Goal: Navigation & Orientation: Find specific page/section

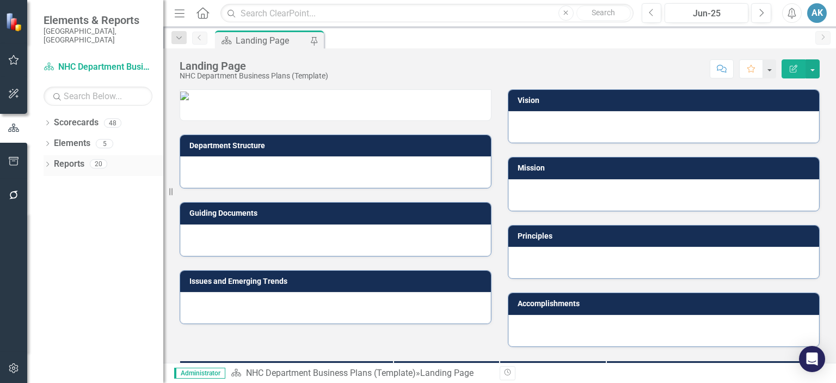
click at [46, 162] on icon "Dropdown" at bounding box center [48, 165] width 8 height 6
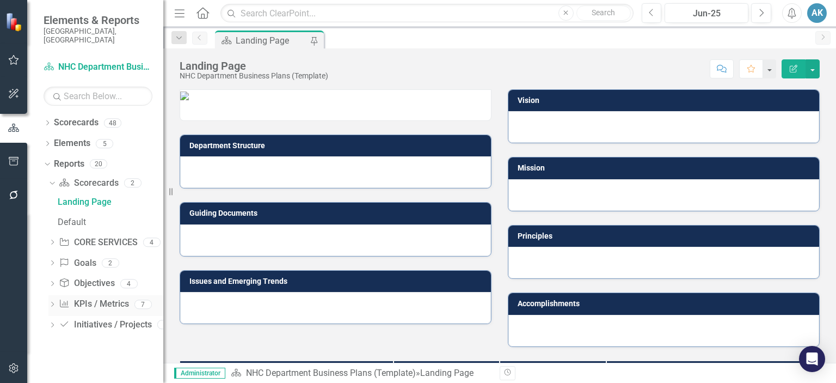
click at [49, 302] on icon "Dropdown" at bounding box center [52, 305] width 8 height 6
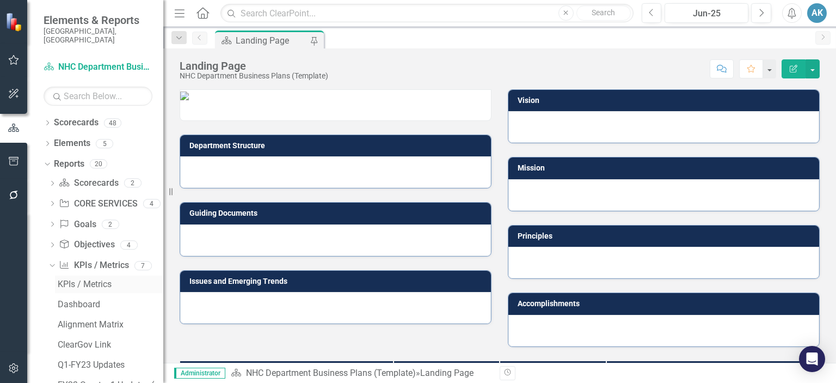
click at [72, 279] on div "KPIs / Metrics" at bounding box center [111, 284] width 106 height 10
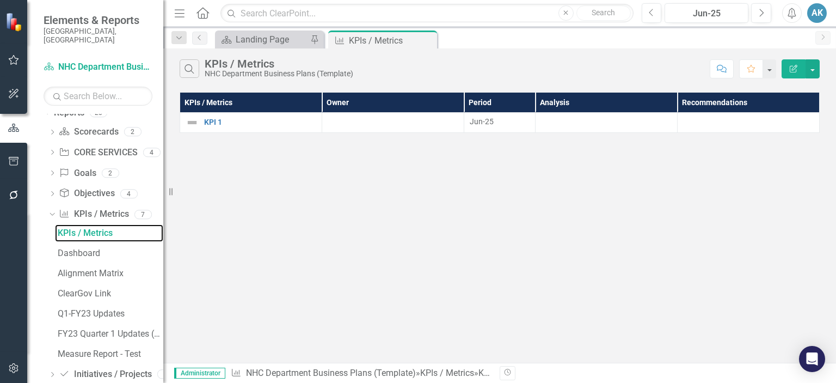
scroll to position [61, 0]
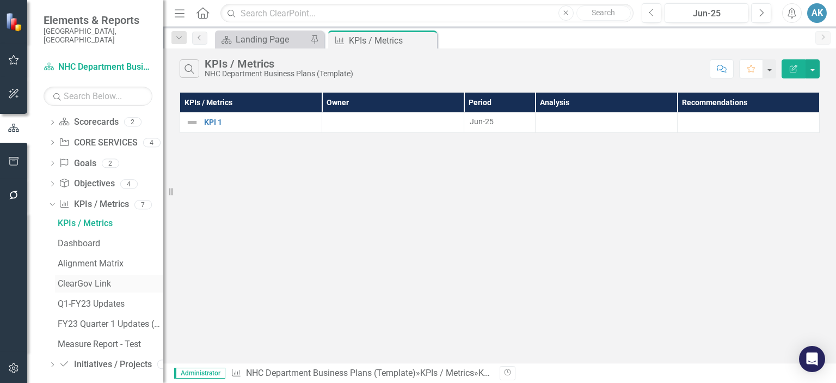
click at [76, 279] on div "ClearGov Link" at bounding box center [111, 284] width 106 height 10
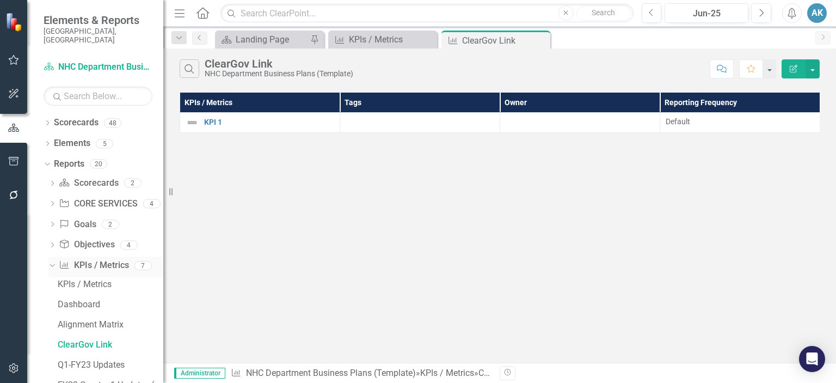
click at [94, 259] on link "KPI / Metric KPIs / Metrics" at bounding box center [94, 265] width 70 height 13
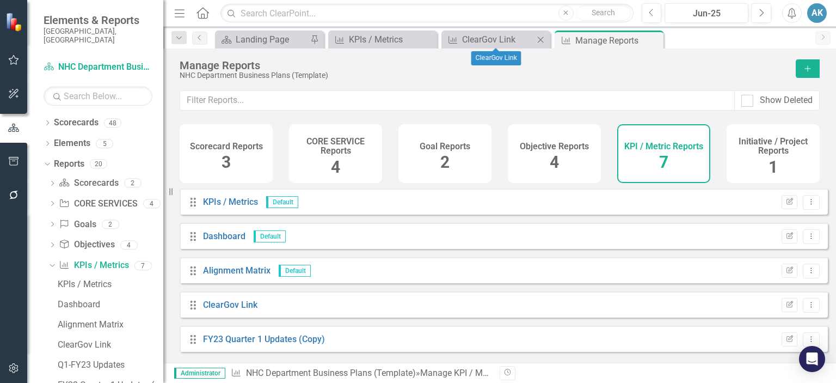
click at [539, 39] on icon "Close" at bounding box center [540, 39] width 11 height 9
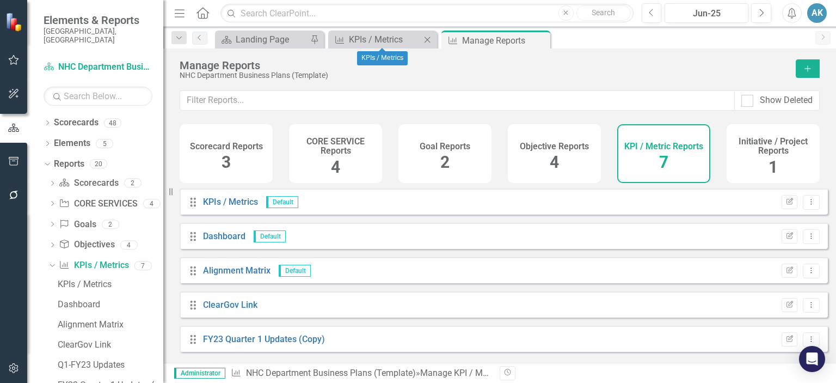
click at [422, 40] on icon "Close" at bounding box center [427, 39] width 11 height 9
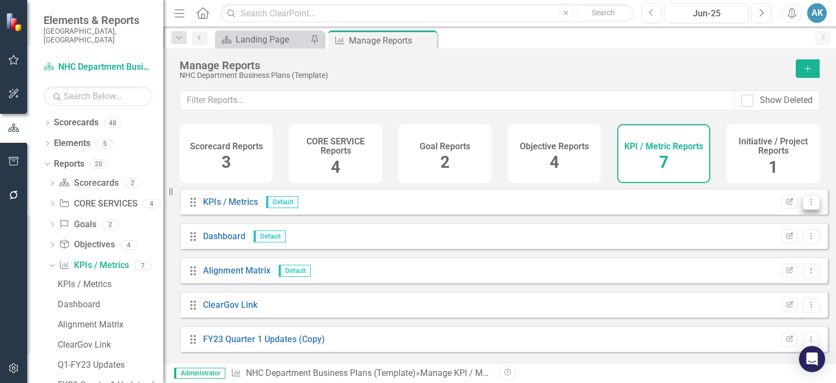
click at [807, 205] on icon "Dropdown Menu" at bounding box center [811, 201] width 9 height 7
click at [223, 207] on link "KPIs / Metrics" at bounding box center [230, 202] width 55 height 10
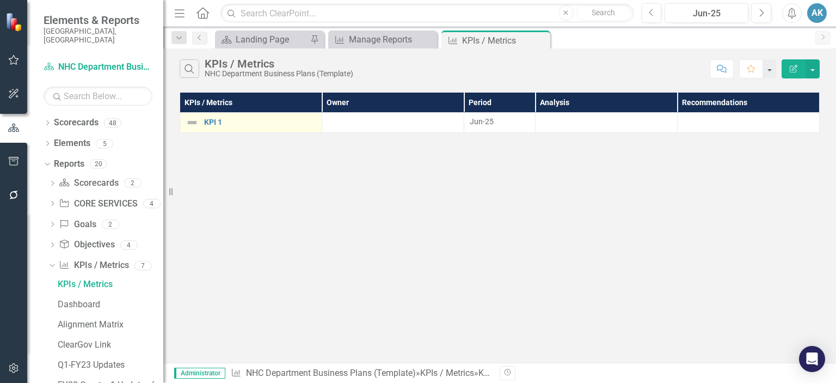
click at [216, 115] on td "KPI 1 Link Map View Link Map Edit Edit KPI / Metric Link Open Element" at bounding box center [251, 123] width 142 height 20
click at [215, 118] on link "KPI 1" at bounding box center [260, 122] width 112 height 8
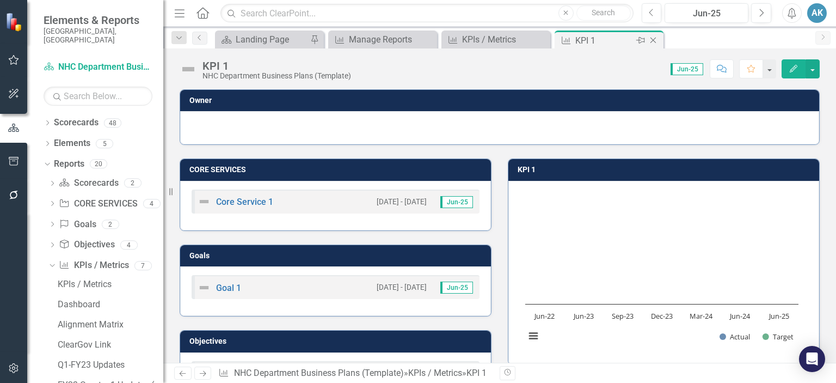
click at [654, 38] on icon "Close" at bounding box center [653, 40] width 11 height 9
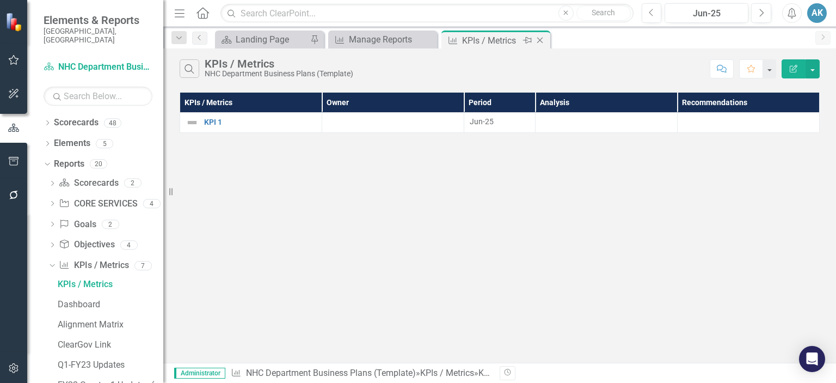
click at [544, 41] on icon "Close" at bounding box center [540, 40] width 11 height 9
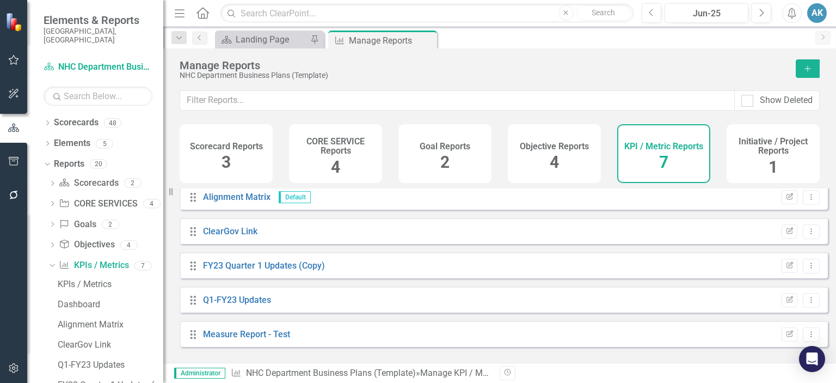
scroll to position [61, 0]
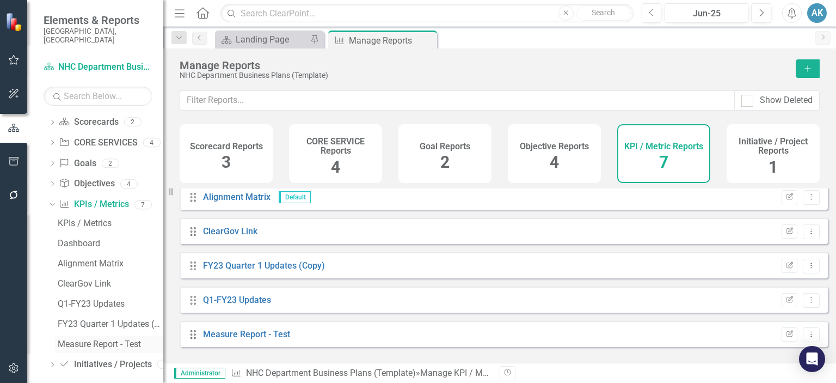
click at [93, 339] on div "Measure Report - Test" at bounding box center [111, 344] width 106 height 10
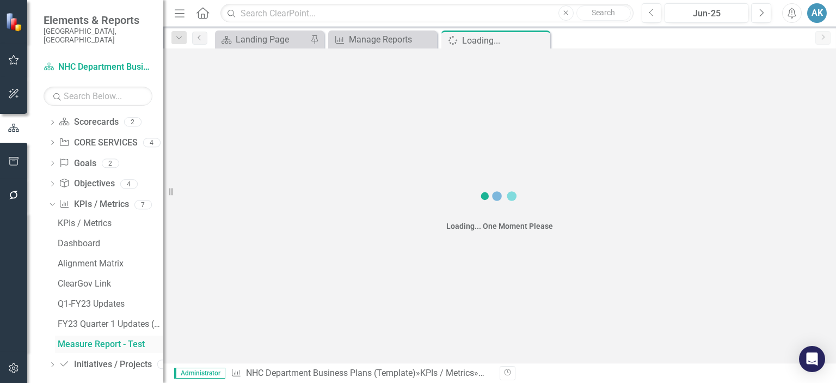
scroll to position [22, 0]
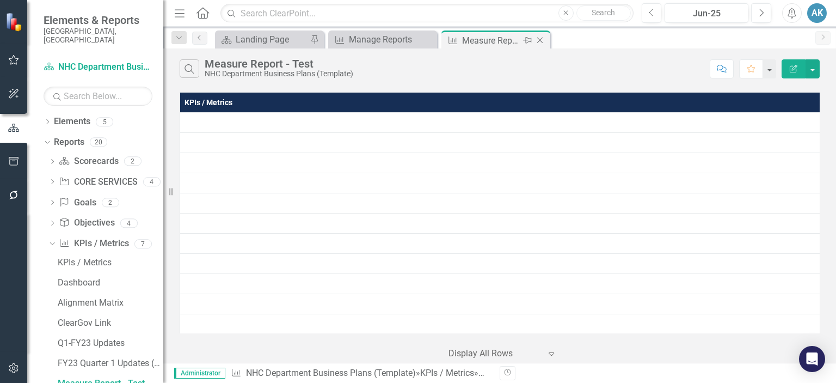
click at [540, 40] on icon at bounding box center [540, 41] width 6 height 6
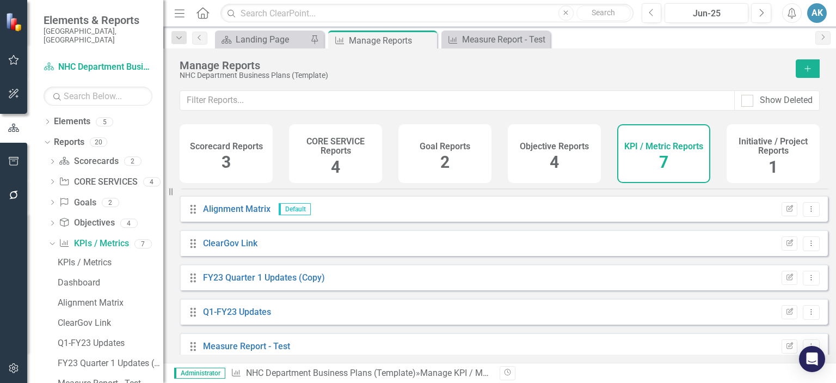
scroll to position [73, 0]
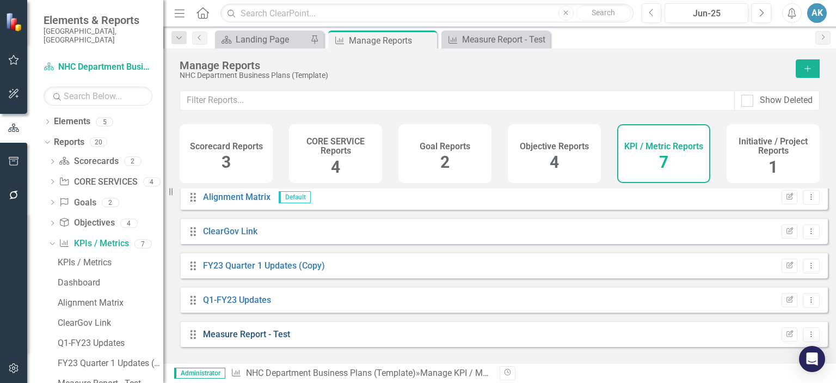
click at [224, 339] on link "Measure Report - Test" at bounding box center [246, 334] width 87 height 10
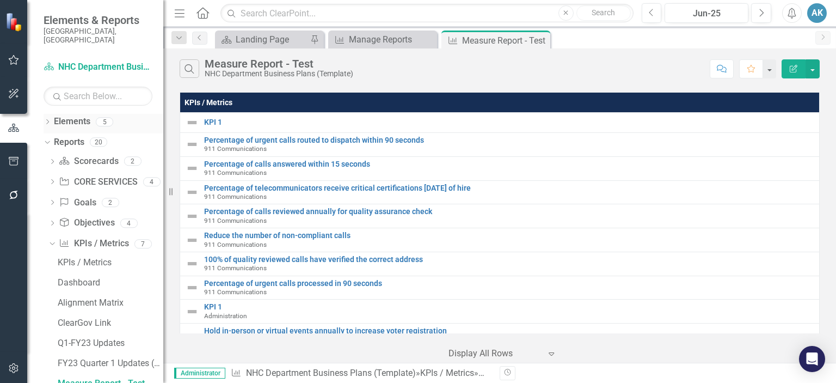
click at [51, 120] on icon "Dropdown" at bounding box center [48, 123] width 8 height 6
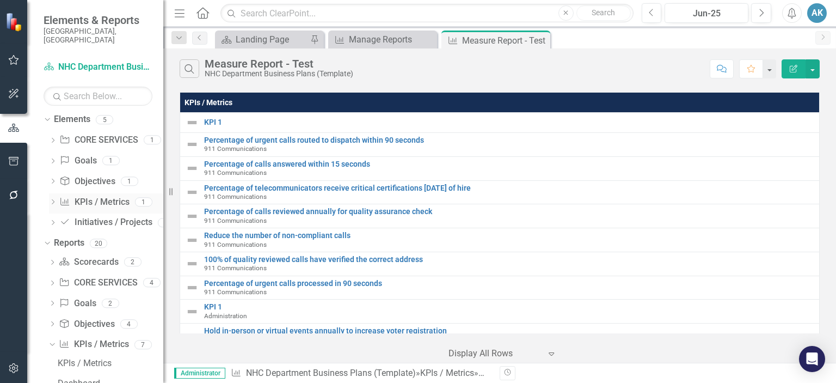
click at [97, 196] on link "KPI / Metric KPIs / Metrics" at bounding box center [94, 202] width 70 height 13
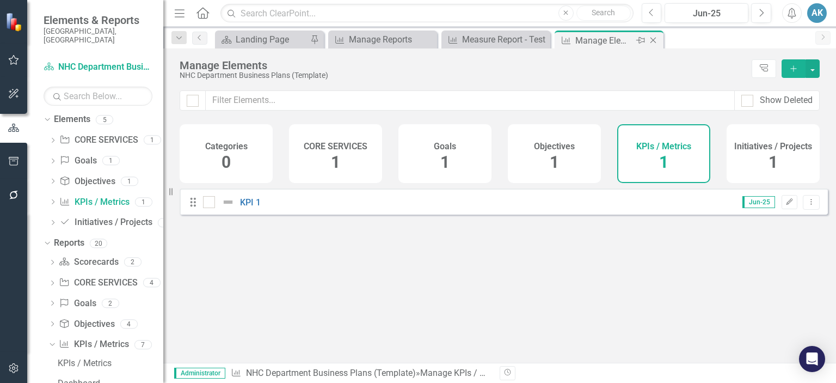
click at [654, 39] on icon at bounding box center [654, 41] width 6 height 6
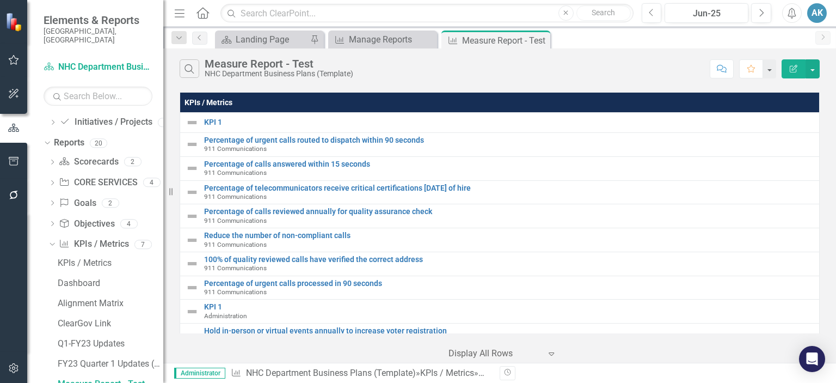
scroll to position [125, 0]
click at [542, 40] on icon "Close" at bounding box center [540, 40] width 11 height 9
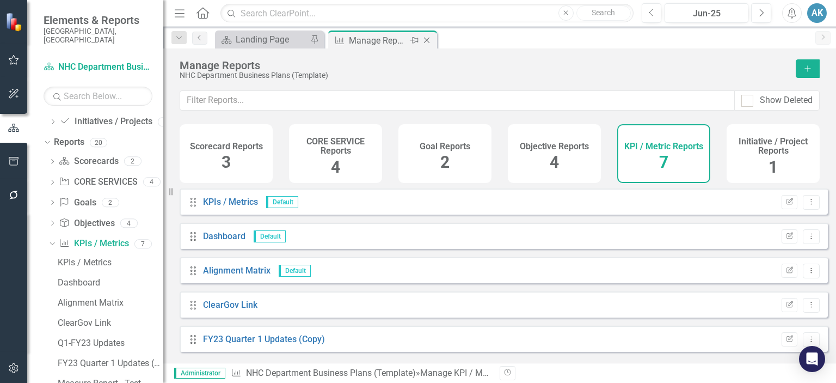
click at [427, 40] on icon at bounding box center [427, 41] width 6 height 6
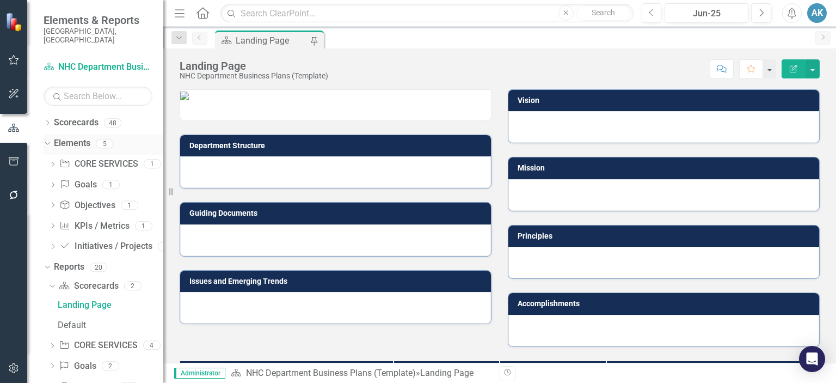
click at [51, 134] on div "Dropdown Elements 5" at bounding box center [104, 144] width 120 height 21
click at [49, 121] on icon "Dropdown" at bounding box center [48, 124] width 8 height 6
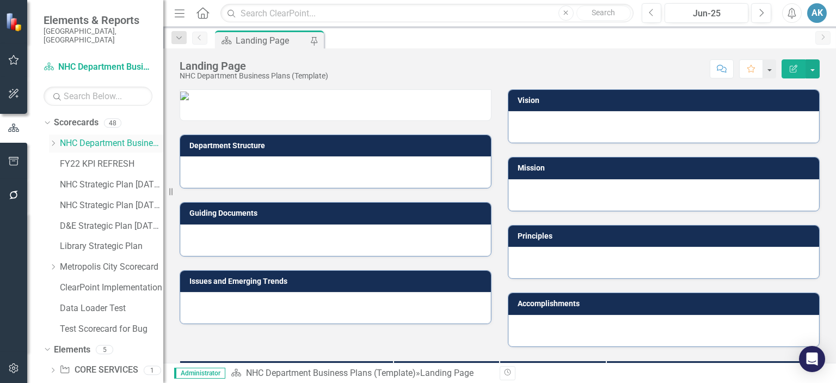
click at [53, 140] on icon at bounding box center [53, 142] width 3 height 5
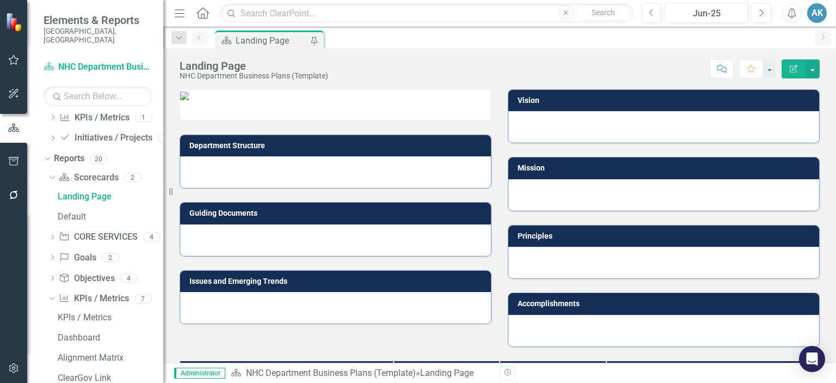
scroll to position [1038, 0]
click at [50, 152] on div "Dropdown" at bounding box center [45, 156] width 9 height 8
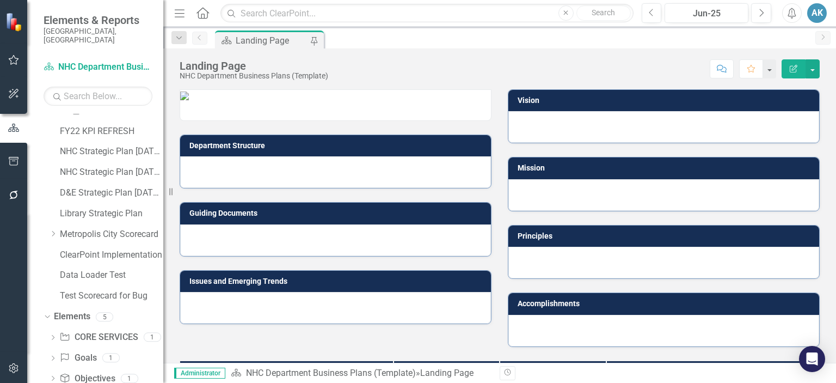
scroll to position [755, 0]
click at [46, 312] on icon "Dropdown" at bounding box center [46, 316] width 6 height 8
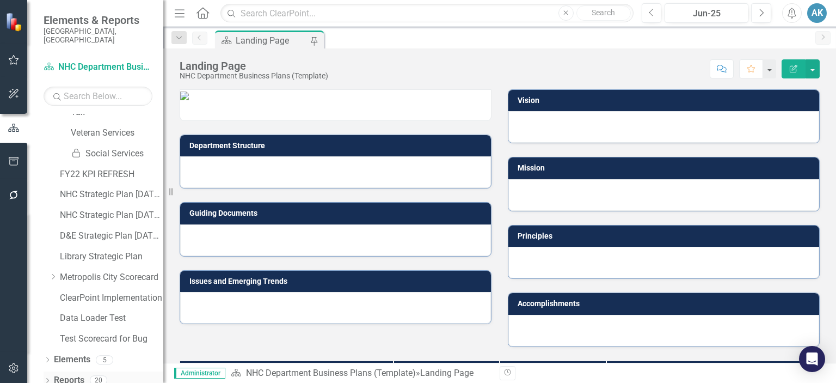
click at [65, 374] on link "Reports" at bounding box center [69, 380] width 30 height 13
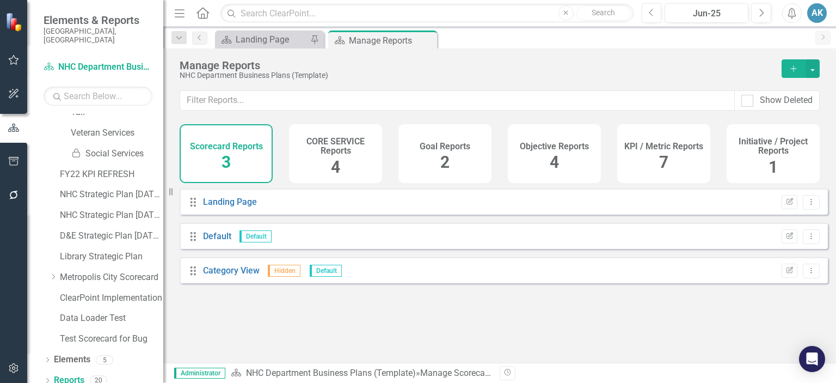
click at [650, 165] on div "KPI / Metric Reports 7" at bounding box center [663, 153] width 93 height 59
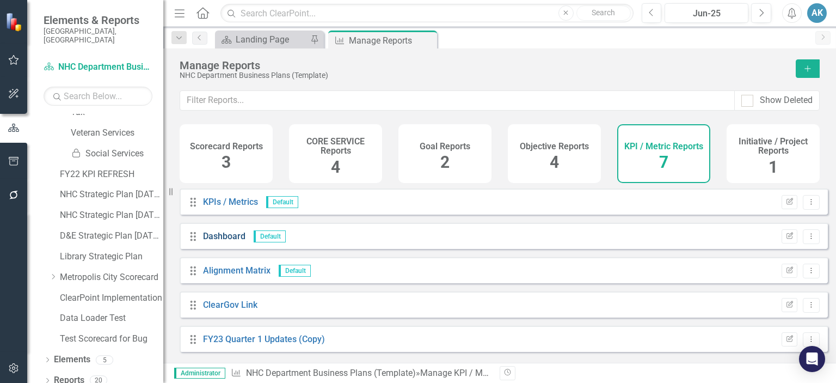
click at [230, 241] on link "Dashboard" at bounding box center [224, 236] width 42 height 10
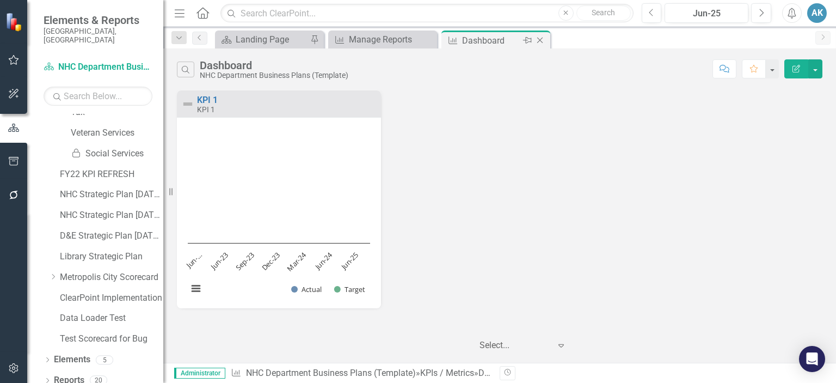
click at [542, 39] on icon "Close" at bounding box center [540, 40] width 11 height 9
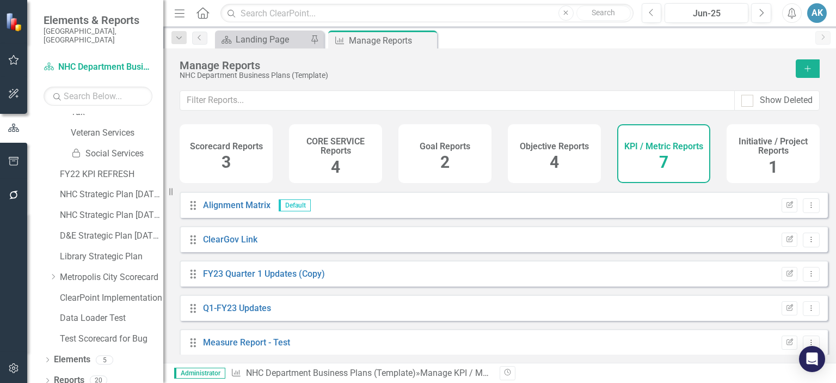
scroll to position [73, 0]
